Goal: Task Accomplishment & Management: Use online tool/utility

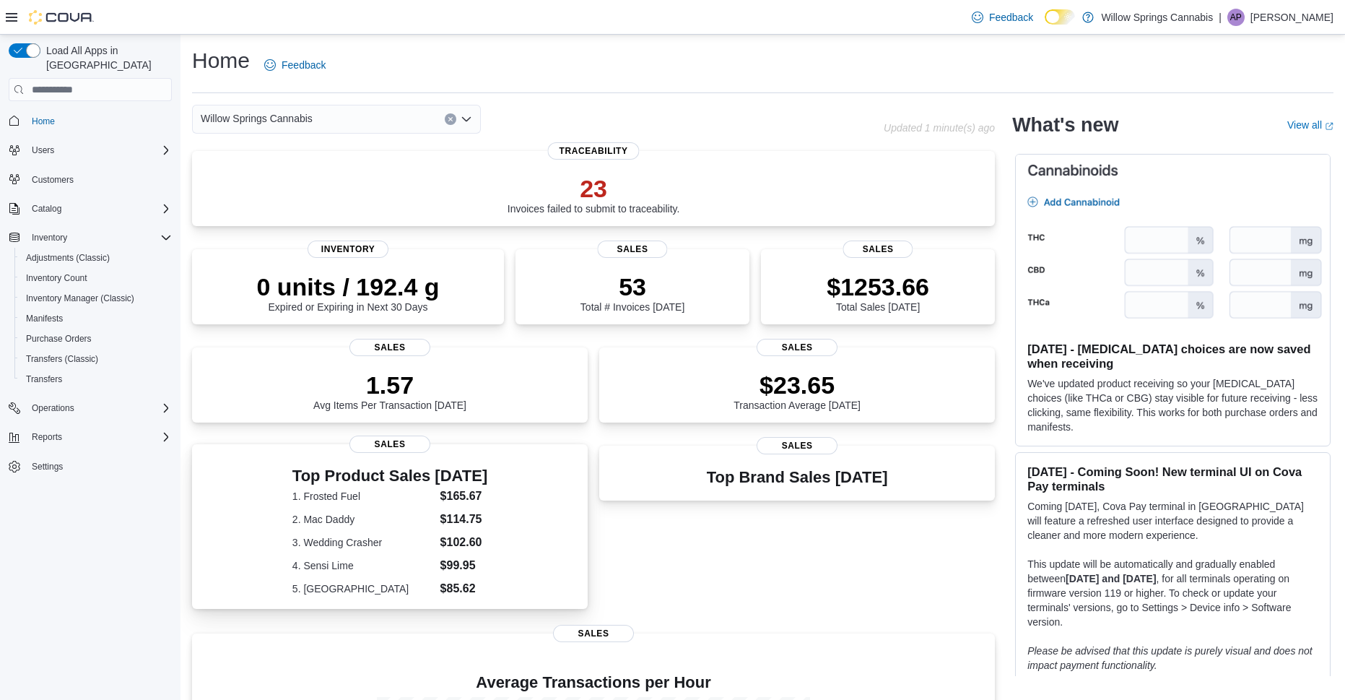
click at [493, 490] on div "Top Product Sales Today 1. Frosted Fuel $165.67 2. Mac Daddy $114.75 3. Wedding…" at bounding box center [390, 529] width 372 height 136
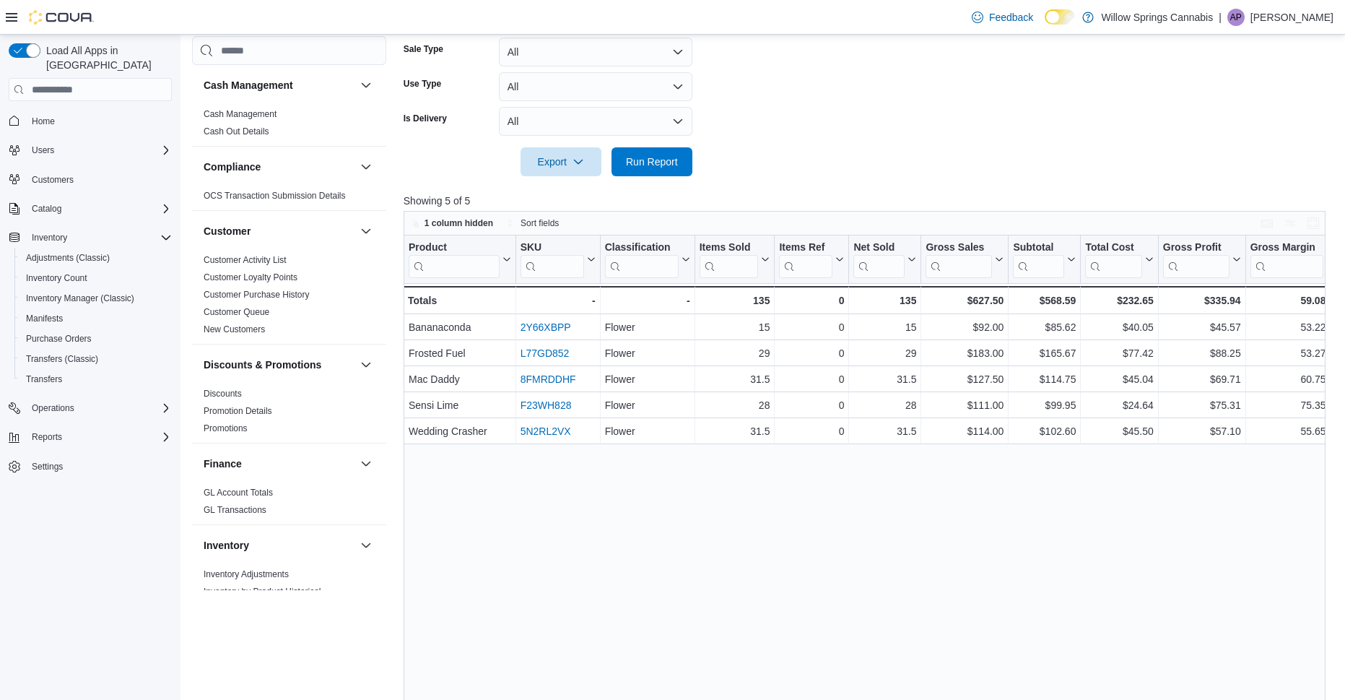
scroll to position [505, 0]
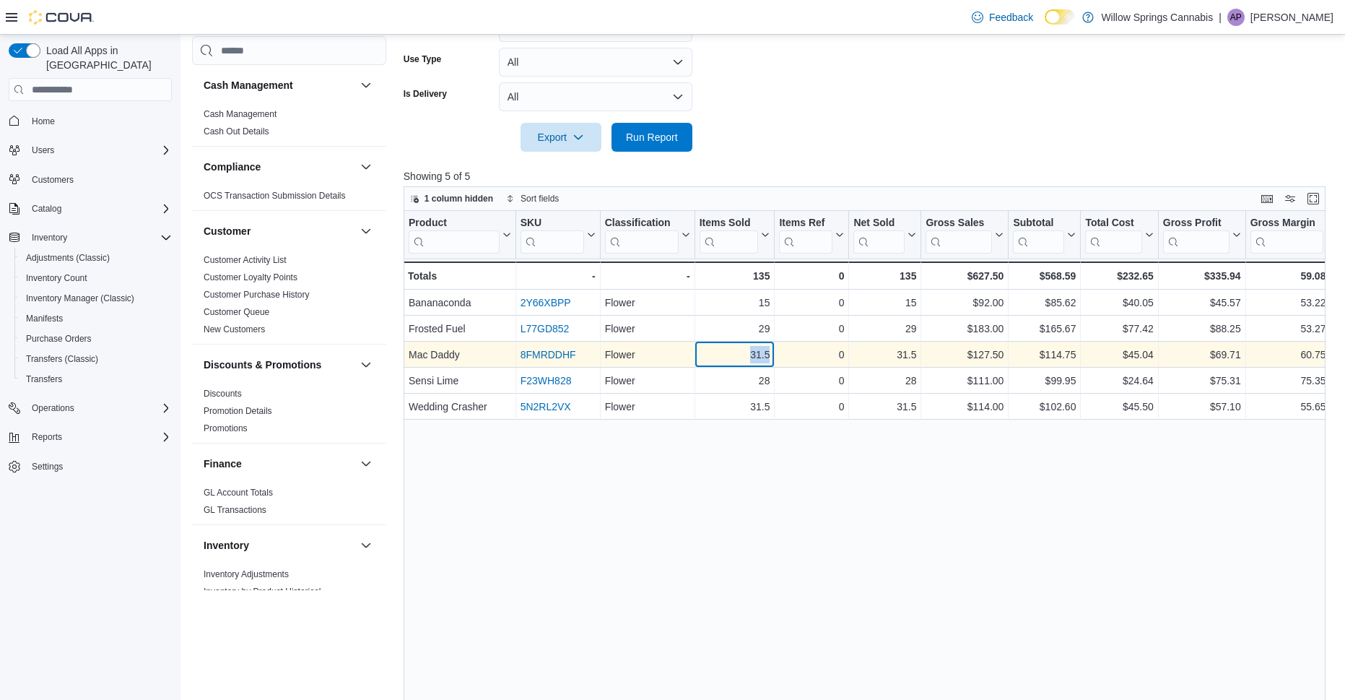
drag, startPoint x: 734, startPoint y: 354, endPoint x: 777, endPoint y: 352, distance: 43.4
click at [777, 352] on div "Mac Daddy - Product, column 1, row 3 8FMRDDHF - SKU URL, column 2, row 3 Flower…" at bounding box center [1156, 355] width 1504 height 26
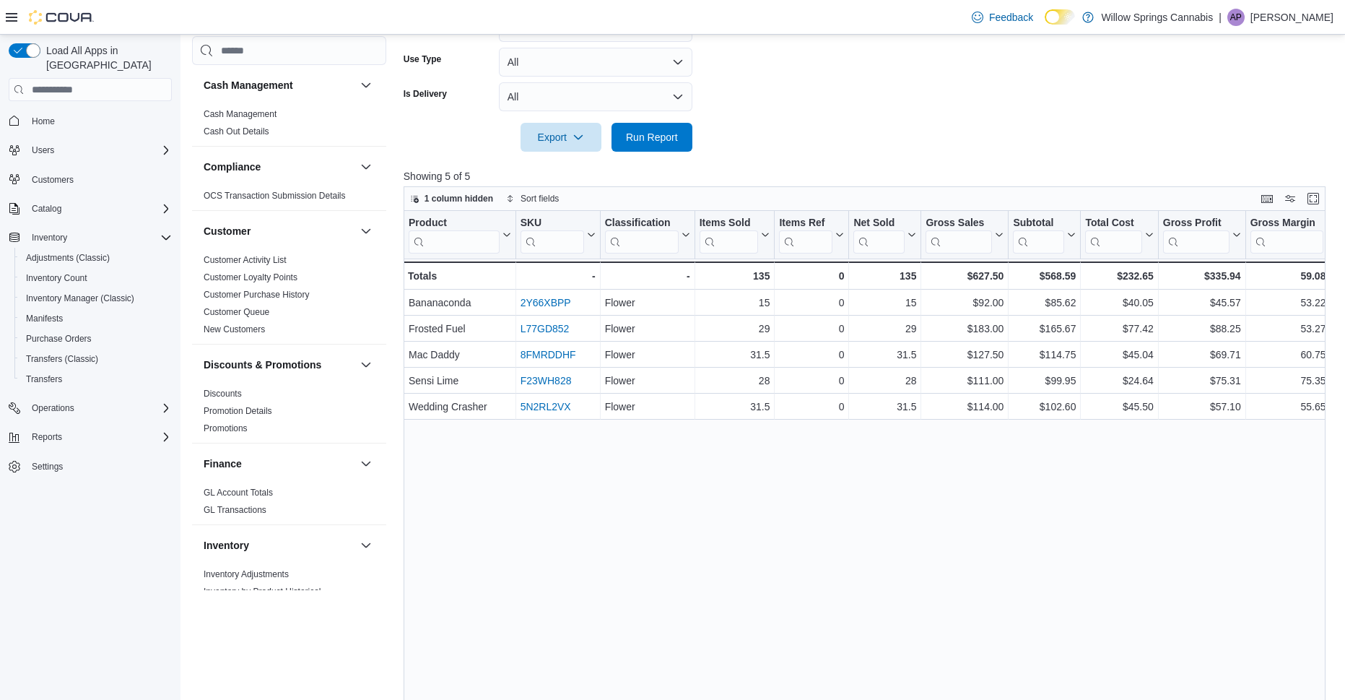
click at [734, 458] on div "Product Click to view column header actions SKU Click to view column header act…" at bounding box center [869, 478] width 931 height 535
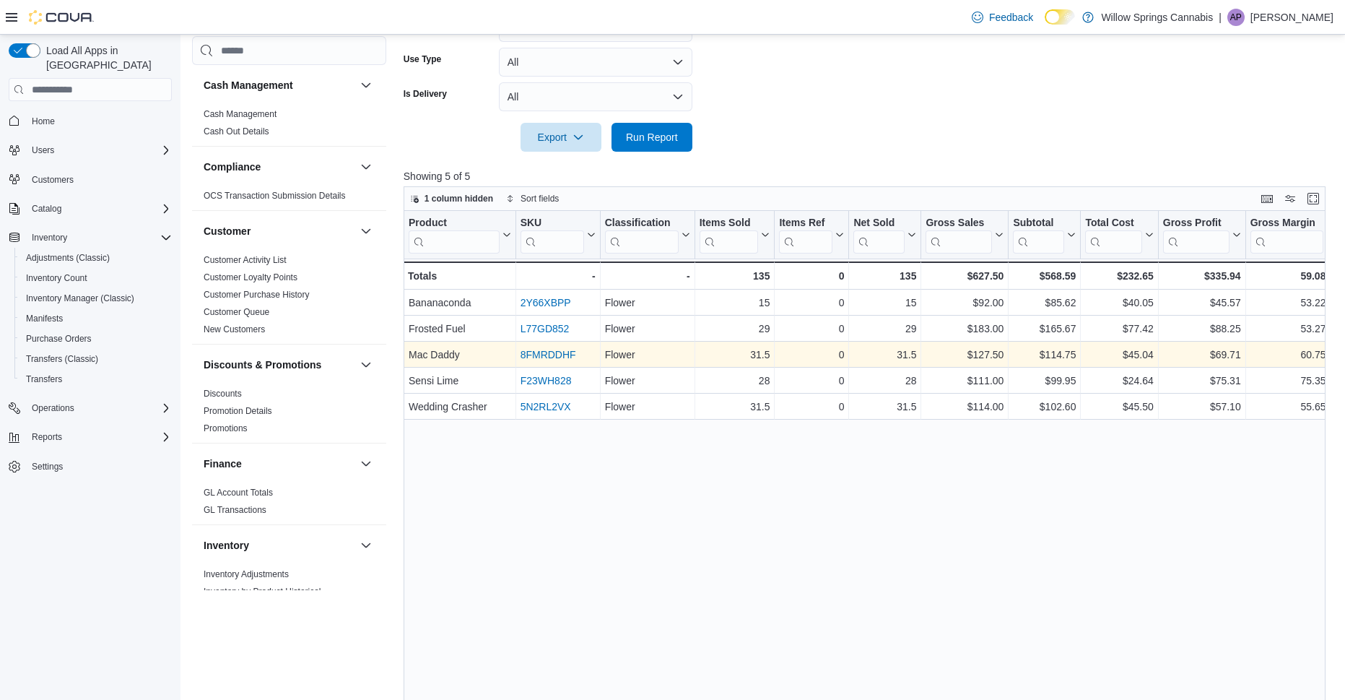
click at [525, 357] on link "8FMRDDHF" at bounding box center [548, 355] width 56 height 12
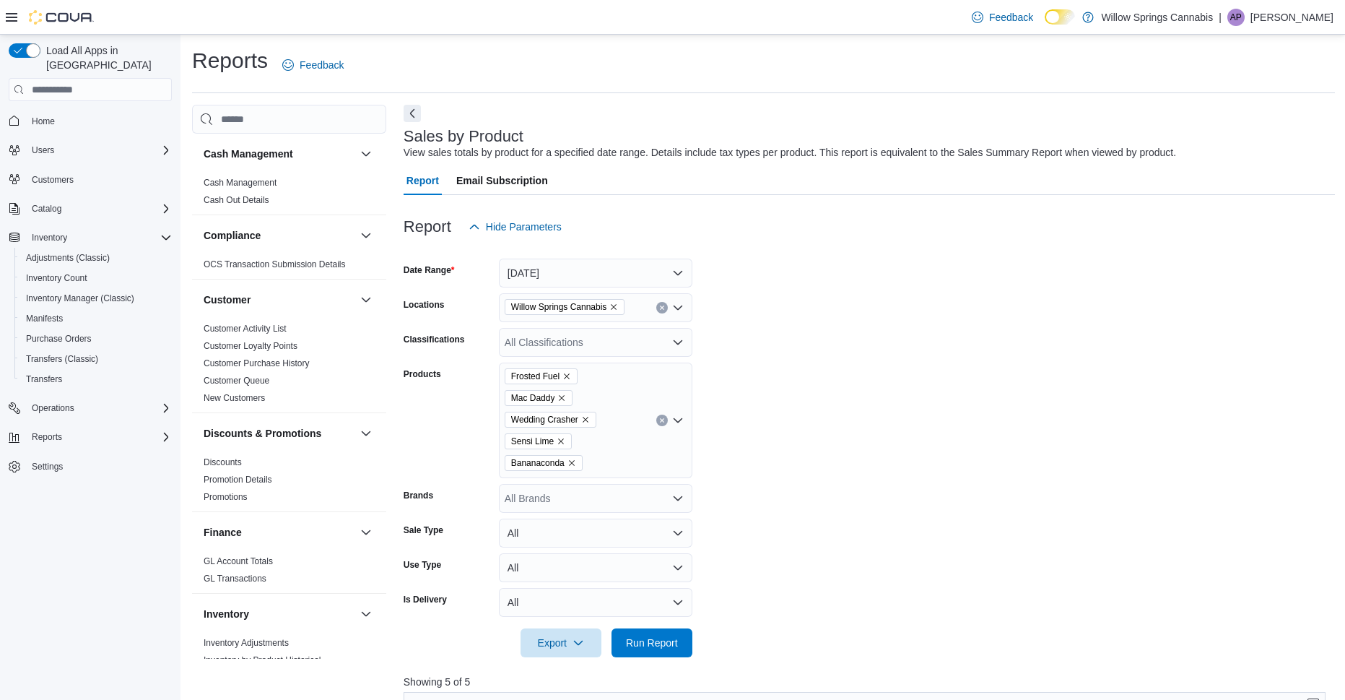
scroll to position [72, 0]
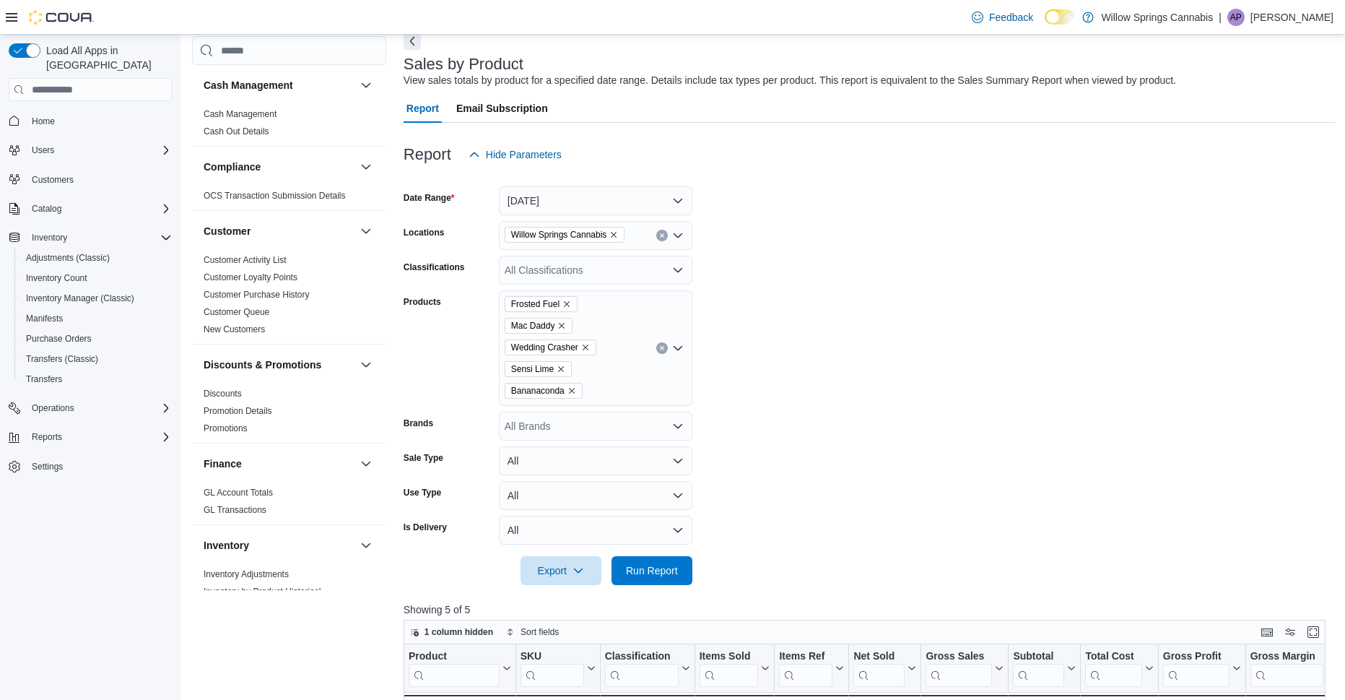
click at [611, 306] on div "Frosted Fuel Mac Daddy Wedding Crasher Sensi Lime Bananaconda" at bounding box center [595, 348] width 193 height 116
click at [661, 349] on icon "Clear input" at bounding box center [662, 349] width 4 height 4
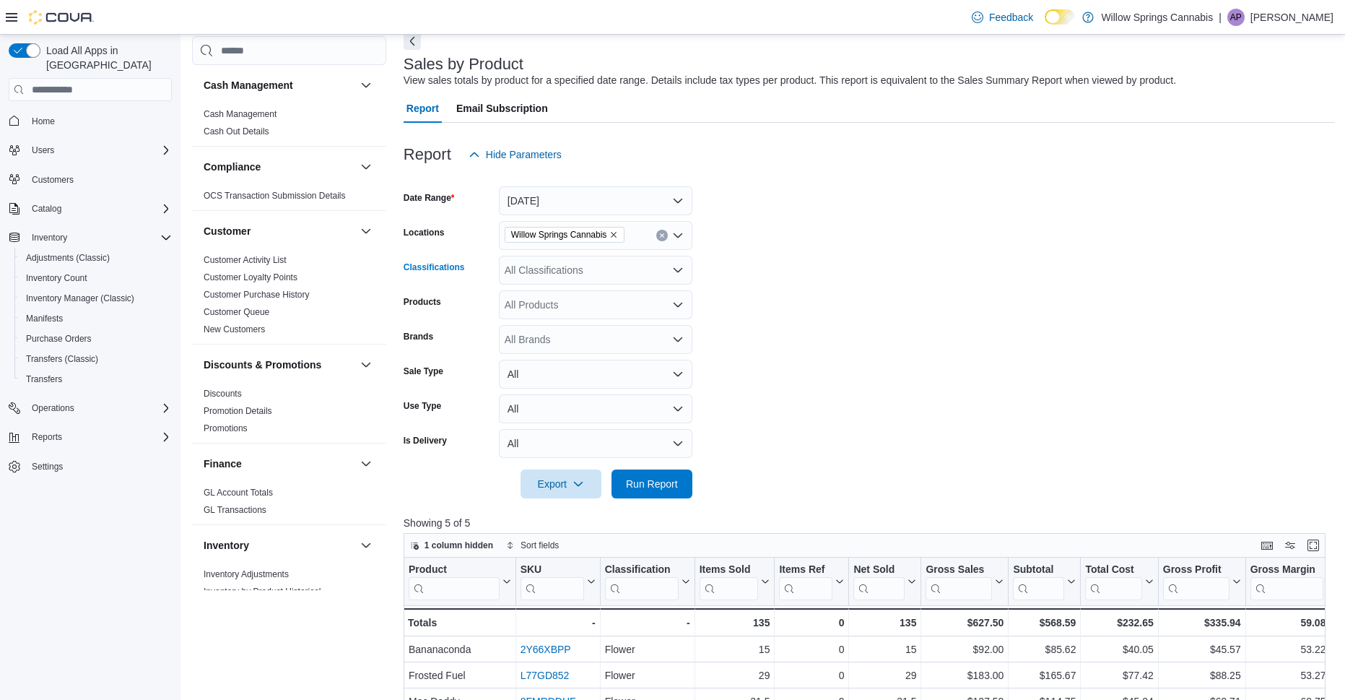
click at [585, 266] on div "All Classifications" at bounding box center [595, 270] width 193 height 29
click at [553, 319] on span "Flower" at bounding box center [545, 315] width 30 height 14
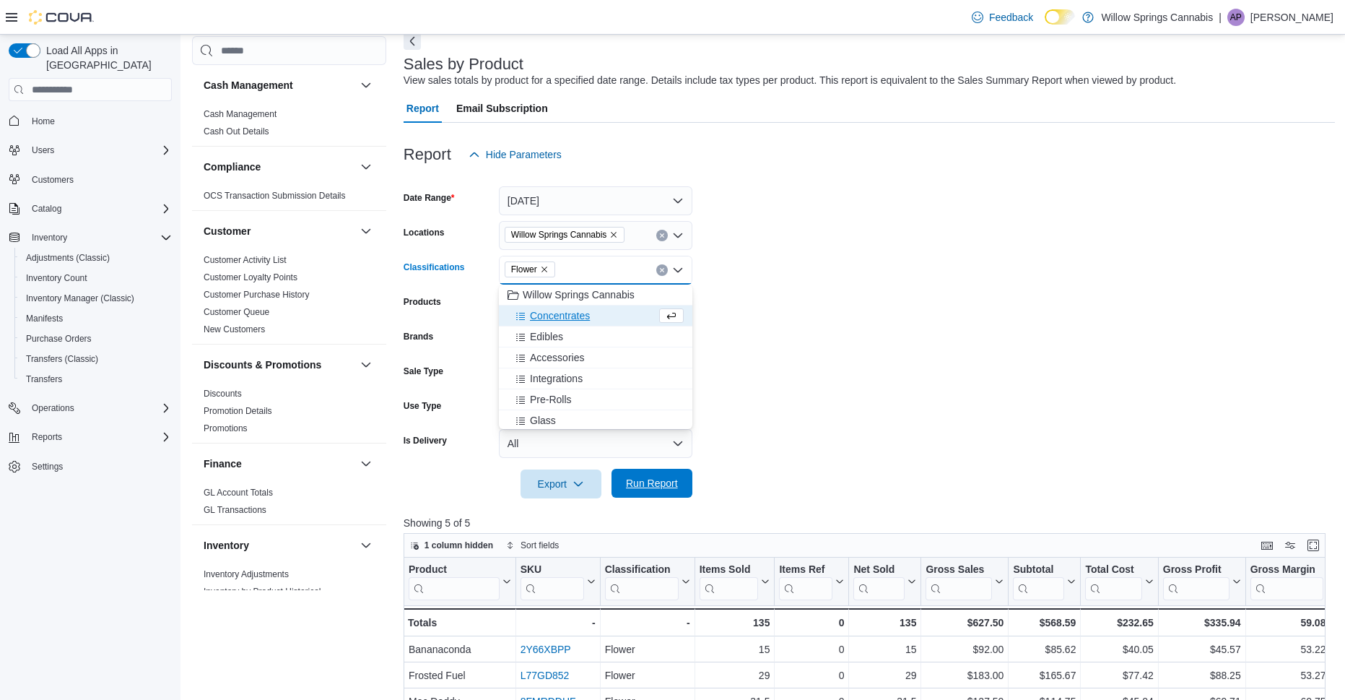
click at [685, 476] on button "Run Report" at bounding box center [651, 483] width 81 height 29
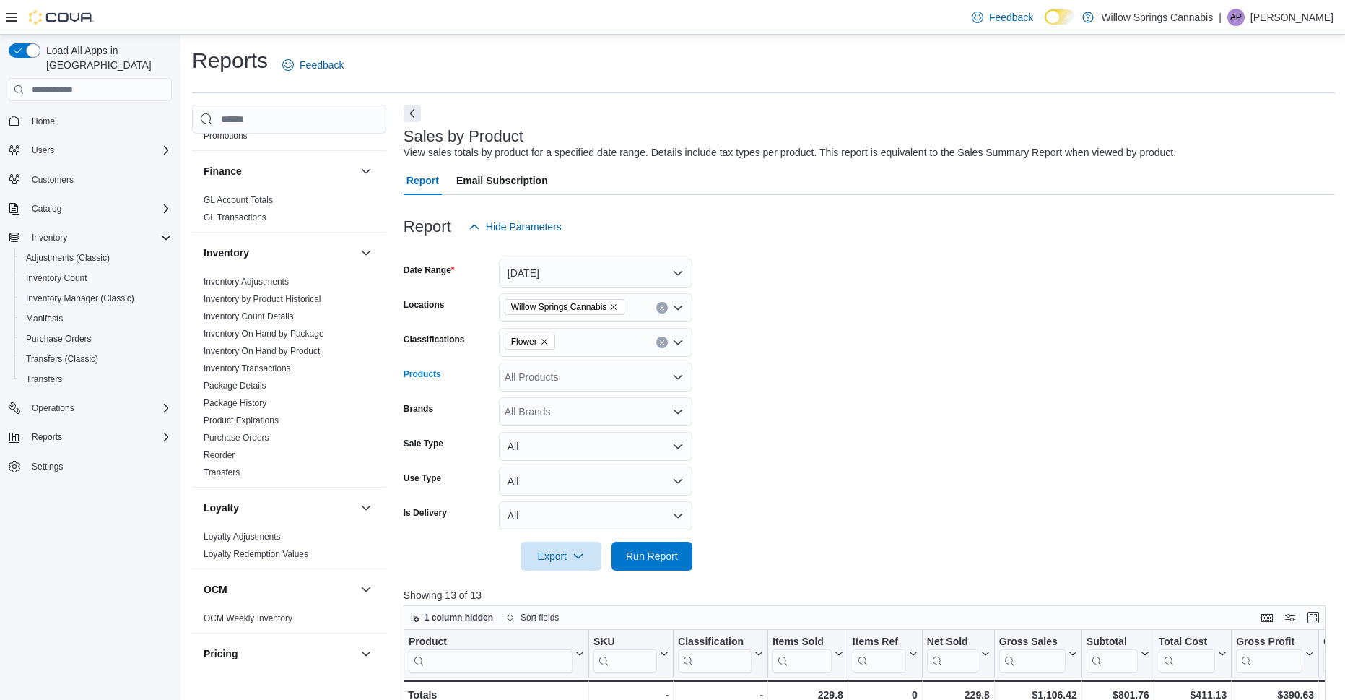
click at [549, 372] on div "All Products" at bounding box center [595, 376] width 193 height 29
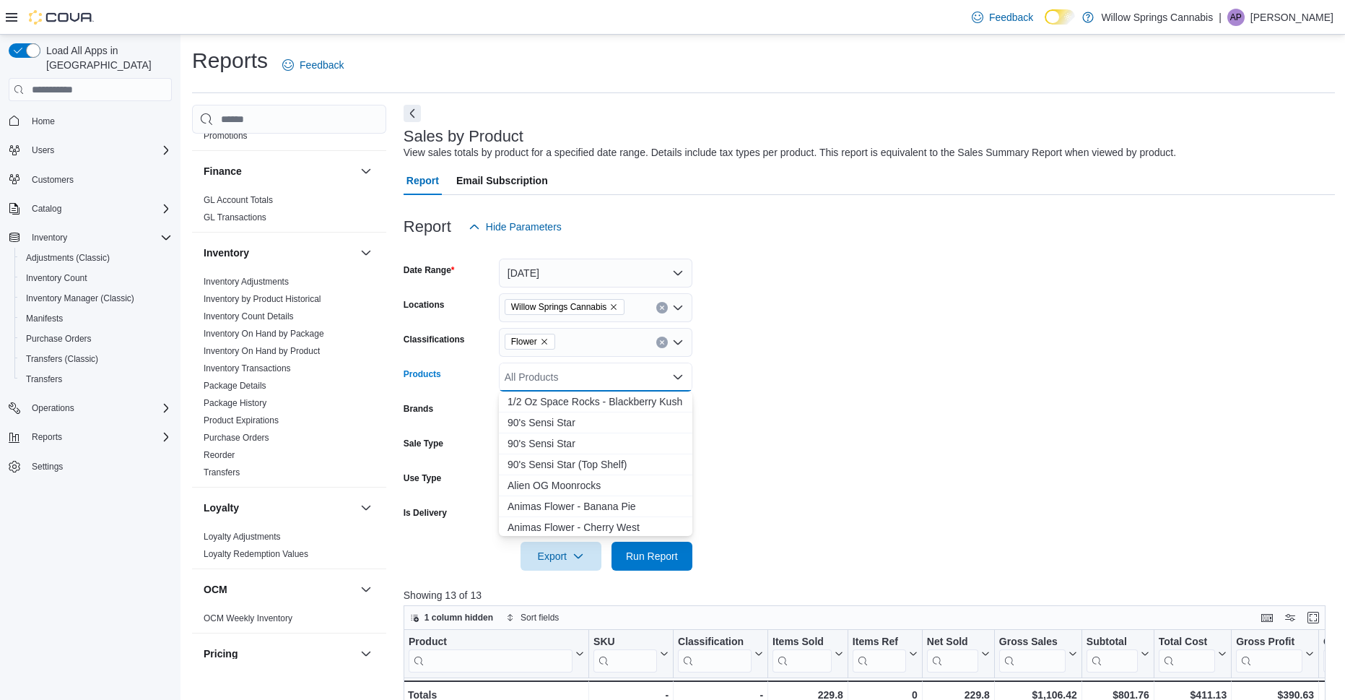
click at [549, 372] on div "All Products Combo box. Selected. Combo box input. All Products. Type some text…" at bounding box center [595, 376] width 193 height 29
click at [495, 416] on div "Brands All Brands" at bounding box center [548, 411] width 289 height 29
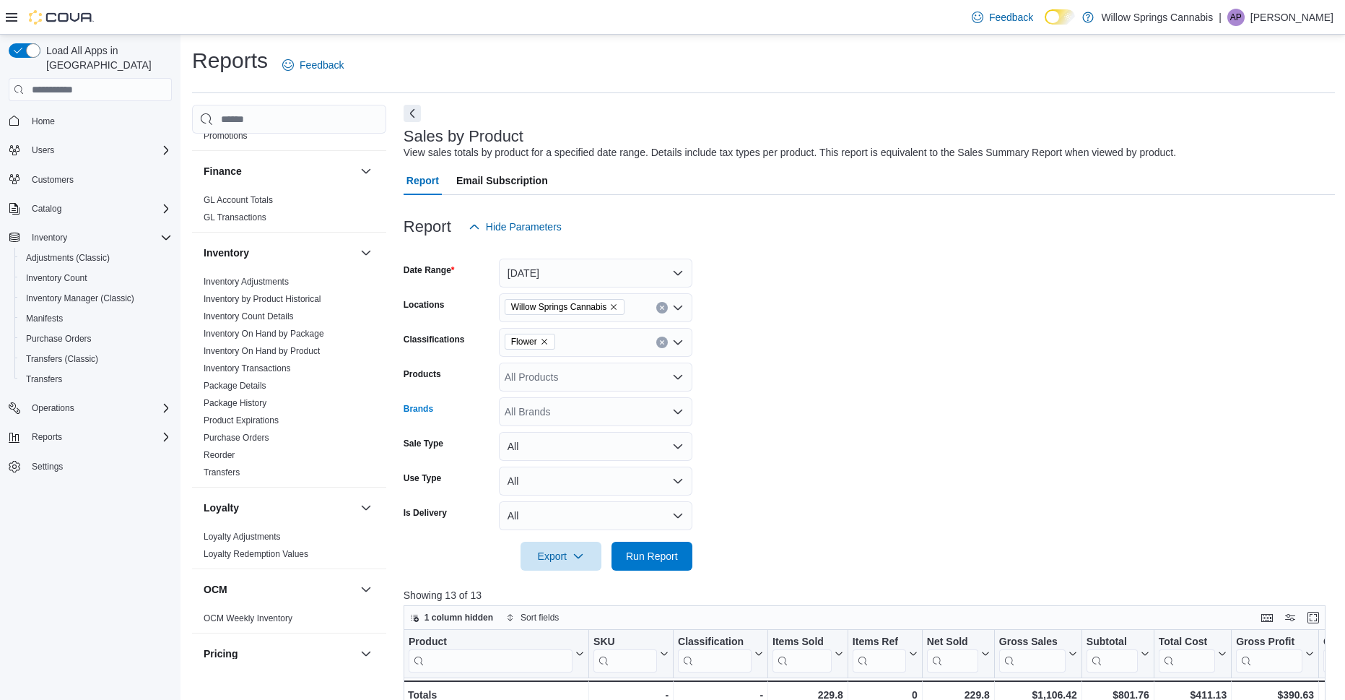
click at [545, 422] on div "All Brands" at bounding box center [595, 411] width 193 height 29
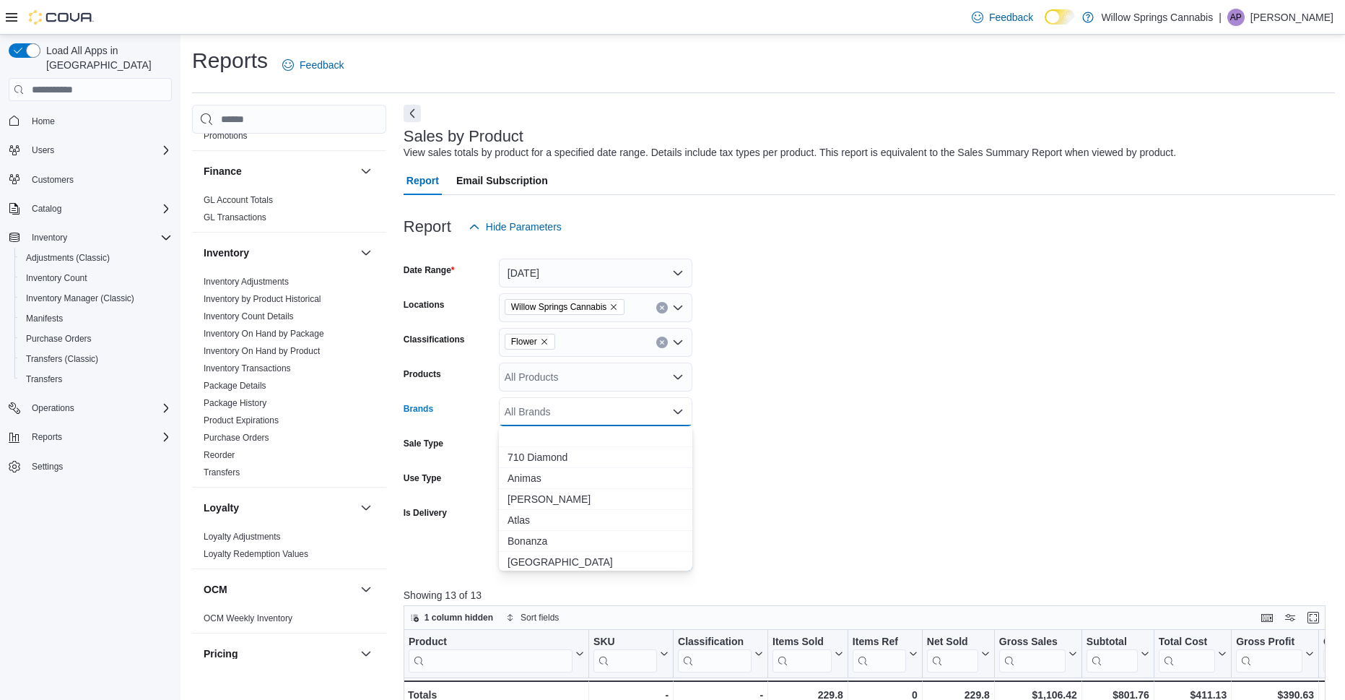
click at [473, 453] on div "Sale Type" at bounding box center [449, 446] width 90 height 29
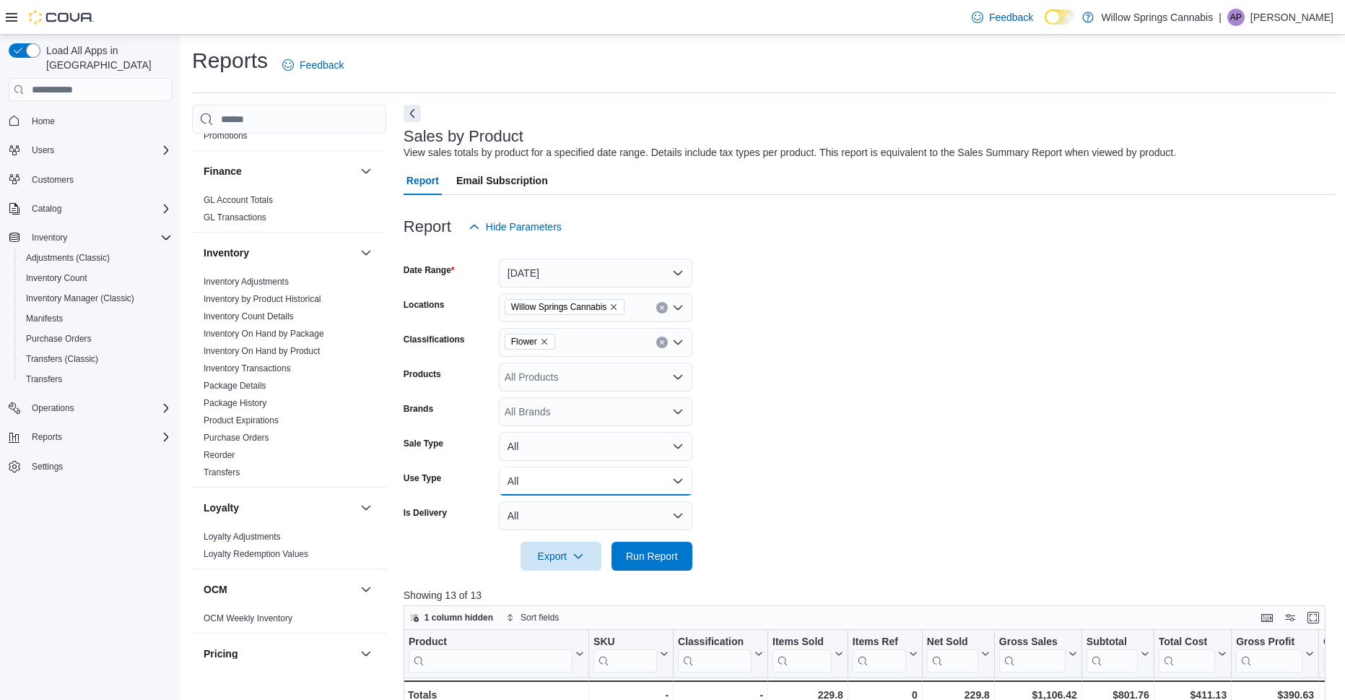
click at [549, 489] on button "All" at bounding box center [595, 480] width 193 height 29
click at [422, 478] on label "Use Type" at bounding box center [423, 478] width 38 height 12
